Goal: Entertainment & Leisure: Browse casually

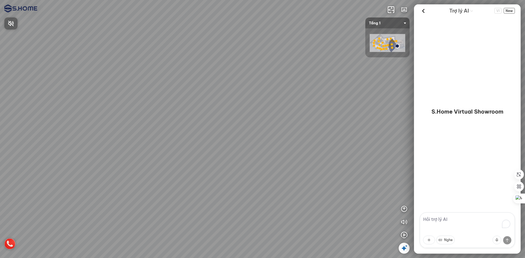
drag, startPoint x: 330, startPoint y: 114, endPoint x: 231, endPoint y: 100, distance: 100.3
click at [231, 100] on div at bounding box center [262, 129] width 525 height 258
drag, startPoint x: 213, startPoint y: 88, endPoint x: 178, endPoint y: 86, distance: 35.1
click at [194, 86] on div at bounding box center [262, 129] width 525 height 258
drag, startPoint x: 246, startPoint y: 98, endPoint x: 154, endPoint y: 85, distance: 92.3
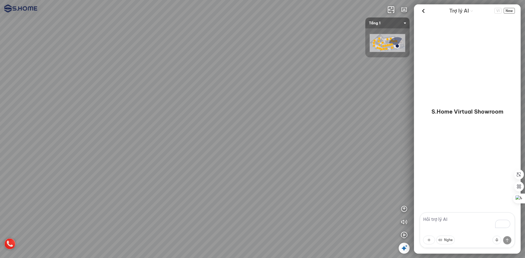
click at [154, 85] on div at bounding box center [262, 129] width 525 height 258
click at [292, 118] on div at bounding box center [262, 129] width 525 height 258
drag, startPoint x: 322, startPoint y: 115, endPoint x: 264, endPoint y: 106, distance: 58.7
click at [264, 106] on div at bounding box center [262, 129] width 525 height 258
drag, startPoint x: 305, startPoint y: 112, endPoint x: 183, endPoint y: 99, distance: 122.6
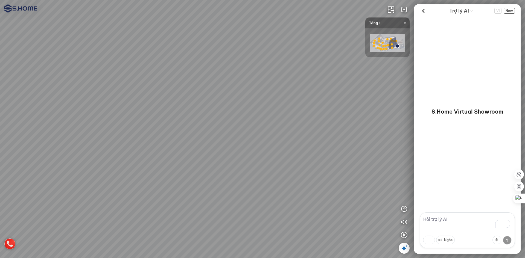
click at [183, 99] on div at bounding box center [262, 129] width 525 height 258
drag, startPoint x: 246, startPoint y: 109, endPoint x: 127, endPoint y: 103, distance: 119.4
click at [127, 103] on div at bounding box center [262, 129] width 525 height 258
drag, startPoint x: 245, startPoint y: 119, endPoint x: 164, endPoint y: 110, distance: 81.5
click at [164, 110] on div at bounding box center [262, 129] width 525 height 258
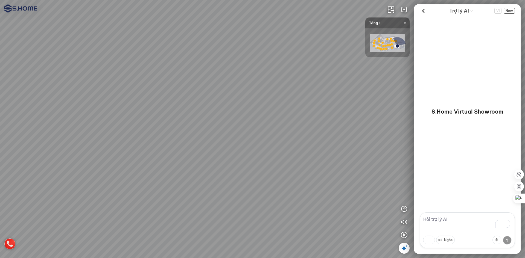
drag, startPoint x: 154, startPoint y: 116, endPoint x: 328, endPoint y: 101, distance: 174.4
click at [327, 101] on div at bounding box center [262, 129] width 525 height 258
drag, startPoint x: 237, startPoint y: 112, endPoint x: 215, endPoint y: 118, distance: 23.0
click at [285, 107] on div at bounding box center [262, 129] width 525 height 258
drag, startPoint x: 231, startPoint y: 120, endPoint x: 348, endPoint y: 146, distance: 120.2
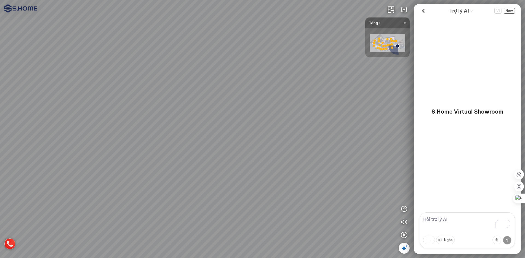
click at [348, 146] on div at bounding box center [262, 129] width 525 height 258
drag, startPoint x: 140, startPoint y: 138, endPoint x: 130, endPoint y: 150, distance: 16.0
click at [130, 150] on div at bounding box center [262, 129] width 525 height 258
drag, startPoint x: 260, startPoint y: 139, endPoint x: 214, endPoint y: 139, distance: 45.7
click at [214, 139] on div at bounding box center [262, 129] width 525 height 258
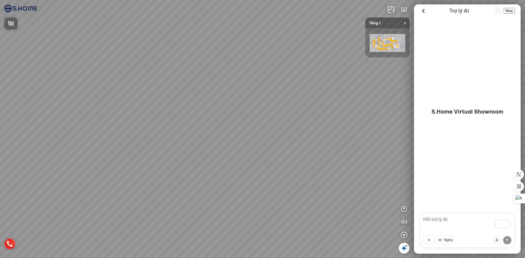
drag, startPoint x: 347, startPoint y: 97, endPoint x: 180, endPoint y: 71, distance: 169.4
click at [214, 75] on div at bounding box center [262, 129] width 525 height 258
drag, startPoint x: 294, startPoint y: 70, endPoint x: 120, endPoint y: 60, distance: 174.8
click at [122, 60] on div at bounding box center [262, 129] width 525 height 258
drag, startPoint x: 240, startPoint y: 59, endPoint x: 219, endPoint y: 61, distance: 20.4
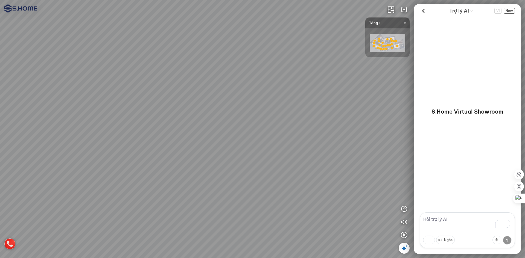
click at [219, 61] on div at bounding box center [262, 129] width 525 height 258
drag, startPoint x: 267, startPoint y: 69, endPoint x: 190, endPoint y: 57, distance: 78.0
click at [190, 57] on div at bounding box center [262, 129] width 525 height 258
drag, startPoint x: 292, startPoint y: 71, endPoint x: 197, endPoint y: 72, distance: 94.9
click at [184, 71] on div at bounding box center [262, 129] width 525 height 258
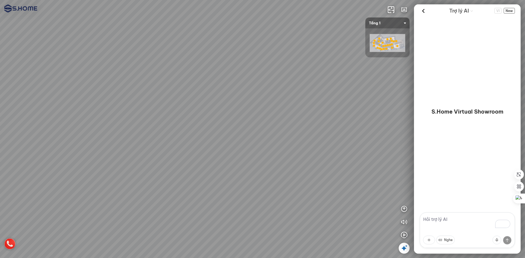
drag, startPoint x: 207, startPoint y: 75, endPoint x: 165, endPoint y: 75, distance: 42.1
click at [165, 75] on div at bounding box center [262, 129] width 525 height 258
drag, startPoint x: 207, startPoint y: 77, endPoint x: 274, endPoint y: 83, distance: 67.3
click at [274, 83] on div at bounding box center [262, 129] width 525 height 258
drag, startPoint x: 154, startPoint y: 83, endPoint x: 287, endPoint y: 83, distance: 133.2
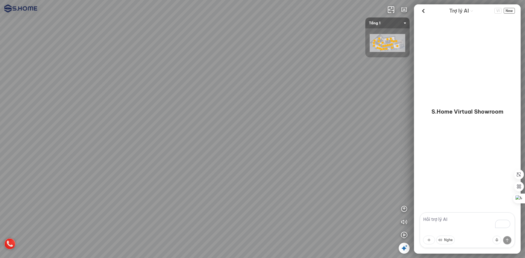
click at [287, 83] on div at bounding box center [262, 129] width 525 height 258
drag, startPoint x: 251, startPoint y: 91, endPoint x: 275, endPoint y: 84, distance: 24.4
click at [275, 84] on div at bounding box center [262, 129] width 525 height 258
drag, startPoint x: 338, startPoint y: 97, endPoint x: 130, endPoint y: 98, distance: 208.1
click at [134, 97] on div at bounding box center [262, 129] width 525 height 258
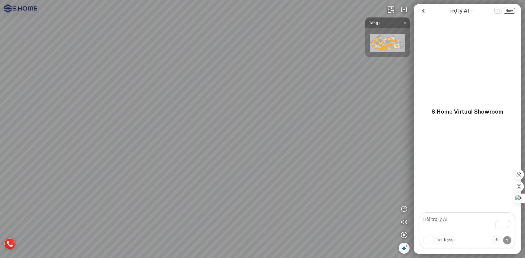
drag, startPoint x: 314, startPoint y: 114, endPoint x: 142, endPoint y: 112, distance: 172.1
click at [149, 112] on div at bounding box center [262, 129] width 525 height 258
drag, startPoint x: 342, startPoint y: 130, endPoint x: 231, endPoint y: 158, distance: 115.2
click at [231, 158] on div at bounding box center [262, 129] width 525 height 258
drag, startPoint x: 287, startPoint y: 165, endPoint x: 257, endPoint y: 164, distance: 30.7
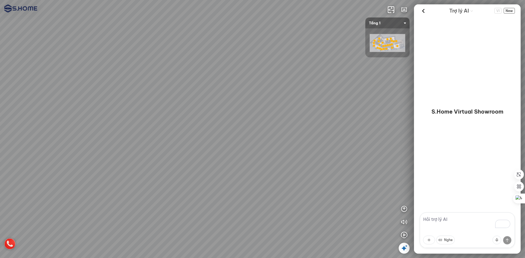
click at [257, 164] on div at bounding box center [262, 129] width 525 height 258
drag, startPoint x: 364, startPoint y: 86, endPoint x: 225, endPoint y: 74, distance: 139.7
click at [240, 77] on div at bounding box center [262, 129] width 525 height 258
drag, startPoint x: 221, startPoint y: 71, endPoint x: 141, endPoint y: 61, distance: 80.2
click at [127, 61] on div at bounding box center [262, 129] width 525 height 258
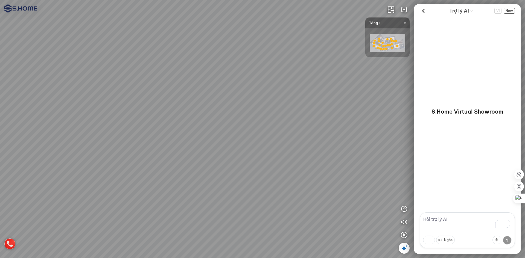
drag, startPoint x: 255, startPoint y: 67, endPoint x: 162, endPoint y: 53, distance: 94.5
click at [162, 53] on div at bounding box center [262, 129] width 525 height 258
click at [114, 56] on div at bounding box center [262, 129] width 525 height 258
drag, startPoint x: 251, startPoint y: 74, endPoint x: 229, endPoint y: 74, distance: 22.2
click at [229, 74] on div at bounding box center [262, 129] width 525 height 258
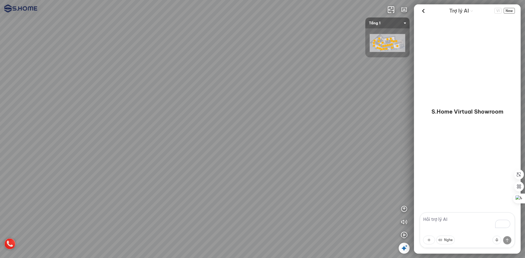
drag, startPoint x: 287, startPoint y: 77, endPoint x: 123, endPoint y: 77, distance: 164.7
click at [123, 77] on div at bounding box center [262, 129] width 525 height 258
drag, startPoint x: 186, startPoint y: 108, endPoint x: 135, endPoint y: 118, distance: 51.3
click at [135, 118] on div at bounding box center [262, 129] width 525 height 258
drag, startPoint x: 172, startPoint y: 106, endPoint x: 196, endPoint y: 107, distance: 24.6
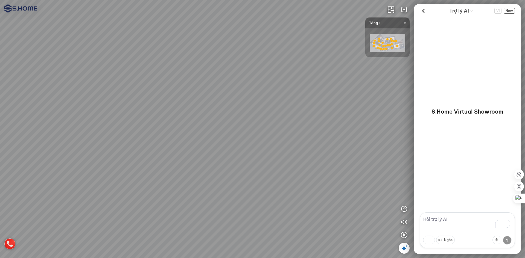
click at [196, 107] on div at bounding box center [262, 129] width 525 height 258
drag, startPoint x: 341, startPoint y: 85, endPoint x: 325, endPoint y: 82, distance: 16.1
click at [325, 82] on div at bounding box center [262, 129] width 525 height 258
drag, startPoint x: 344, startPoint y: 85, endPoint x: 191, endPoint y: 63, distance: 154.9
click at [191, 63] on div at bounding box center [262, 129] width 525 height 258
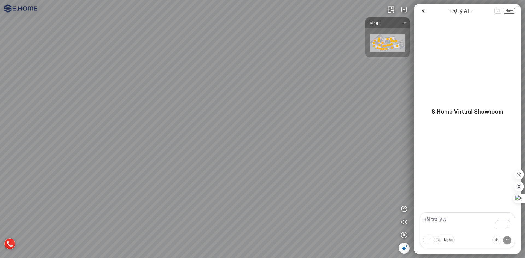
drag, startPoint x: 302, startPoint y: 80, endPoint x: 107, endPoint y: 83, distance: 195.0
click at [109, 83] on div at bounding box center [262, 129] width 525 height 258
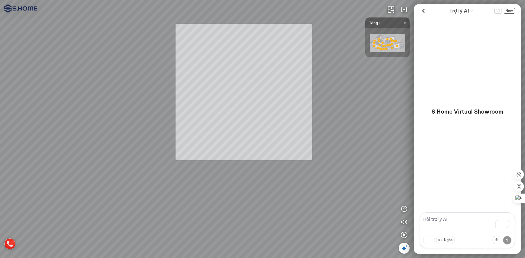
click at [182, 92] on div "INFO: krpano 1.20.8 (build [DATE]) INFO: HTML5/Desktop - Chrome 141.0 - WebGL I…" at bounding box center [262, 129] width 525 height 258
